Goal: Find specific page/section: Find specific page/section

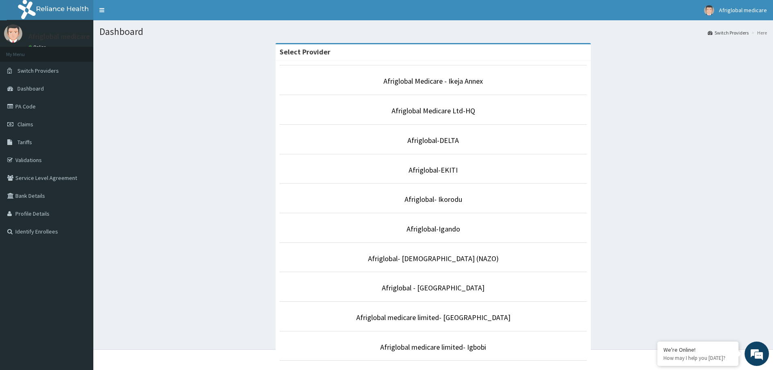
click at [447, 117] on li "Afriglobal Medicare Ltd-HQ" at bounding box center [434, 110] width 308 height 30
click at [449, 112] on link "Afriglobal Medicare Ltd-HQ" at bounding box center [434, 110] width 84 height 9
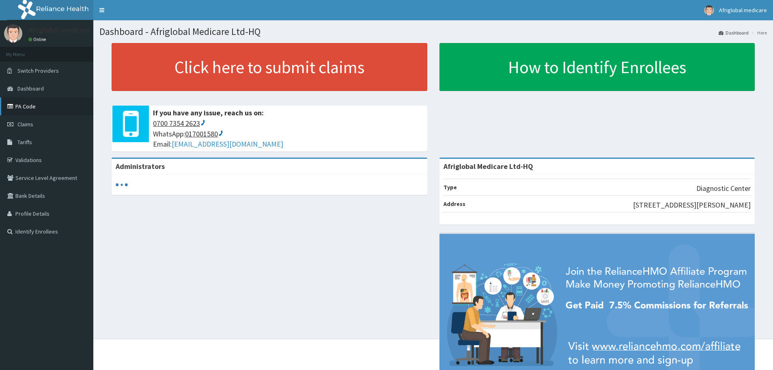
click at [26, 108] on link "PA Code" at bounding box center [46, 106] width 93 height 18
